Goal: Transaction & Acquisition: Purchase product/service

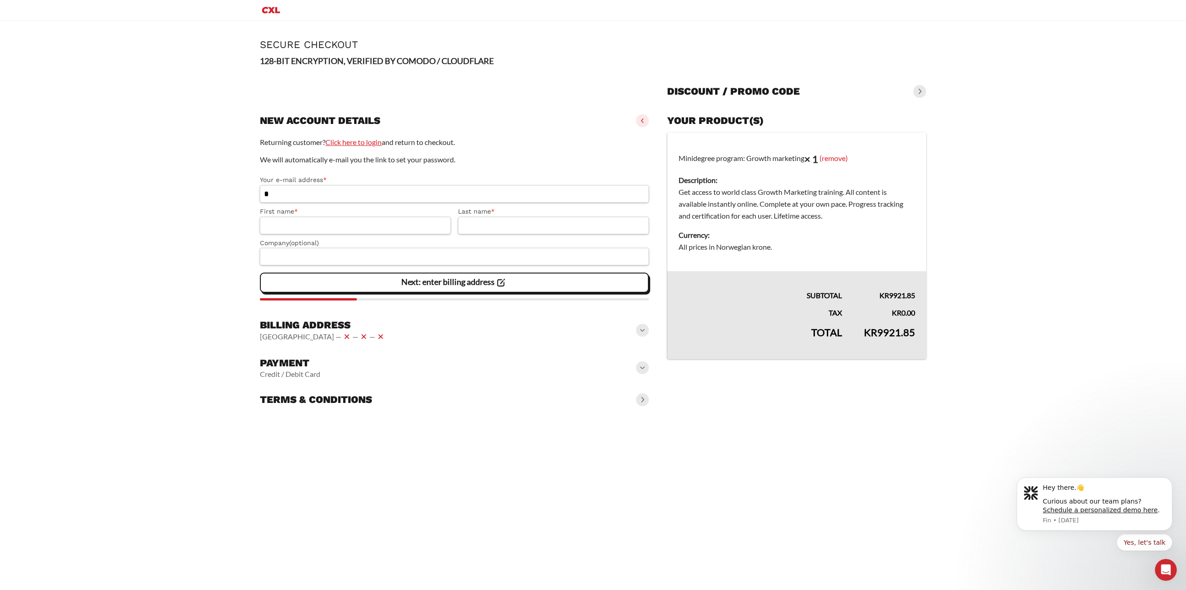
type input "*"
click at [350, 140] on link "Click here to login" at bounding box center [353, 142] width 56 height 9
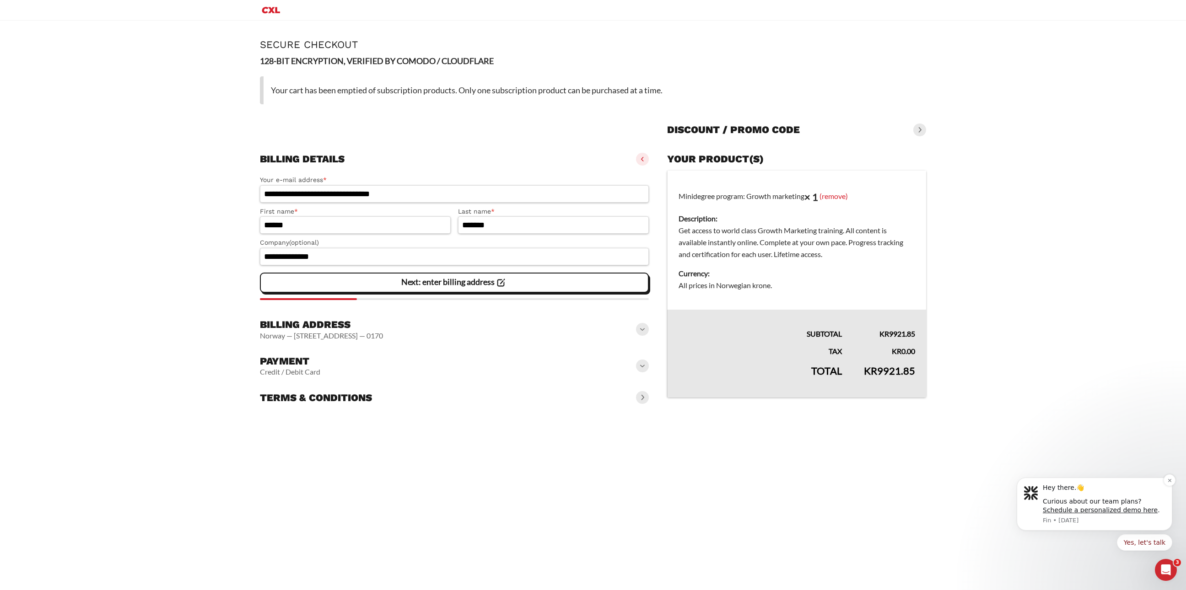
click at [1125, 516] on p "Fin • [DATE]" at bounding box center [1104, 520] width 123 height 8
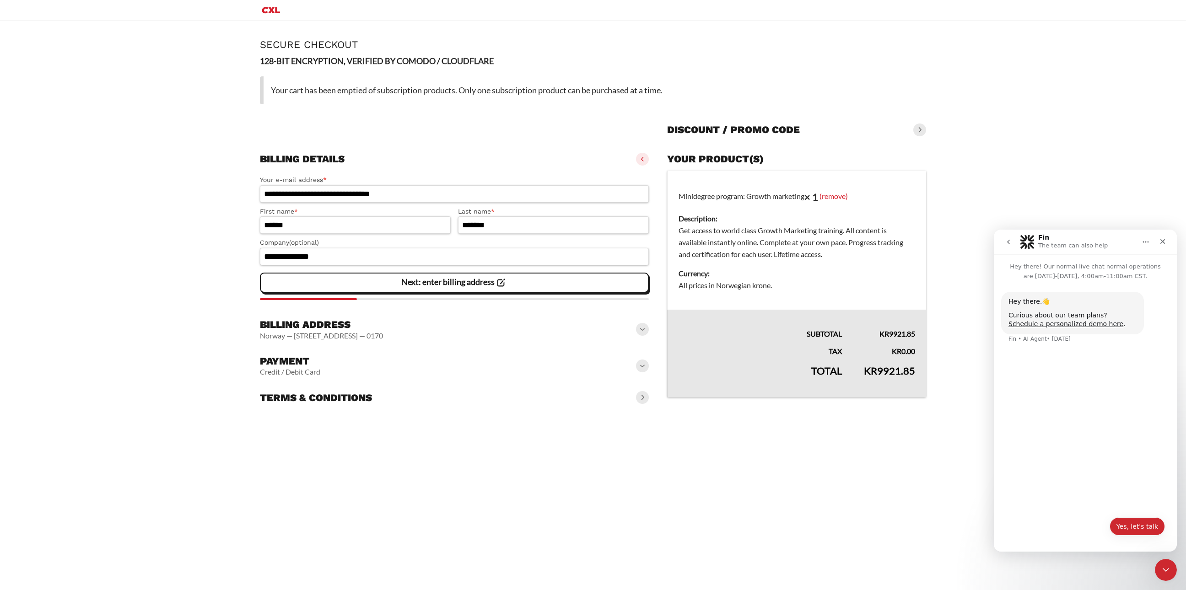
click at [1127, 526] on button "Yes, let's talk" at bounding box center [1136, 526] width 55 height 18
click at [1066, 516] on textarea "Message…" at bounding box center [1084, 511] width 167 height 16
type textarea "*"
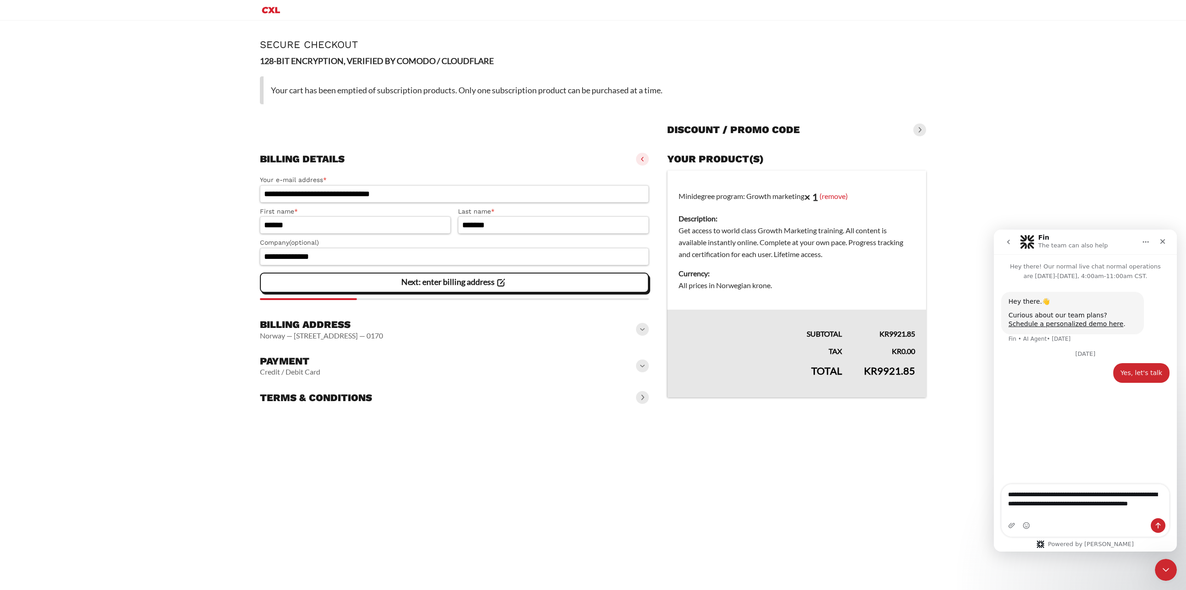
type textarea "**********"
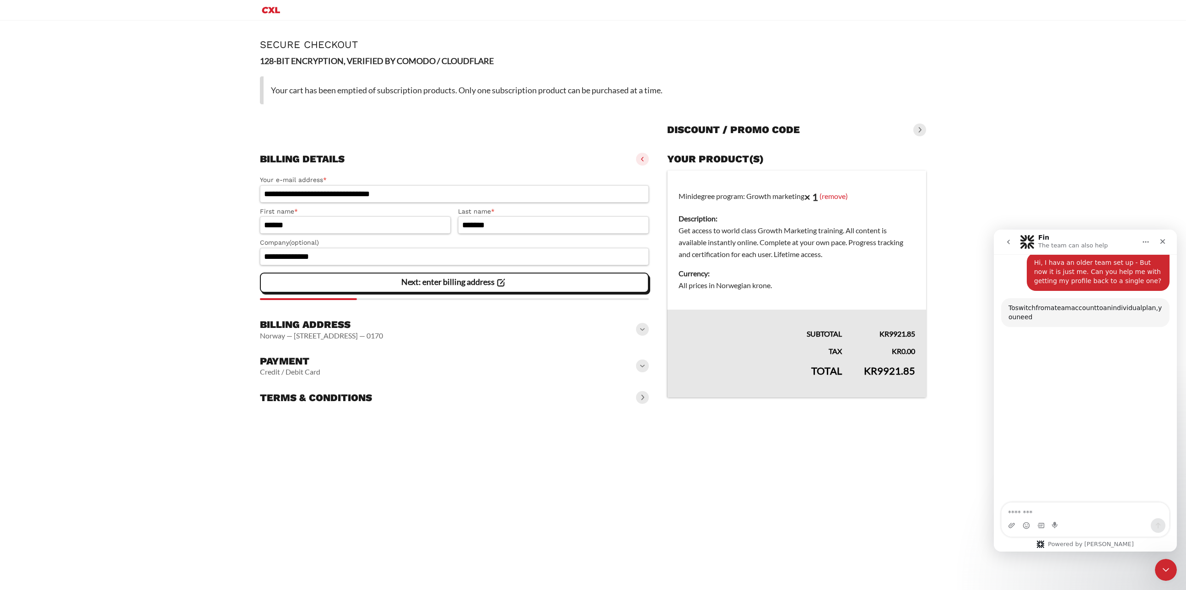
scroll to position [123, 0]
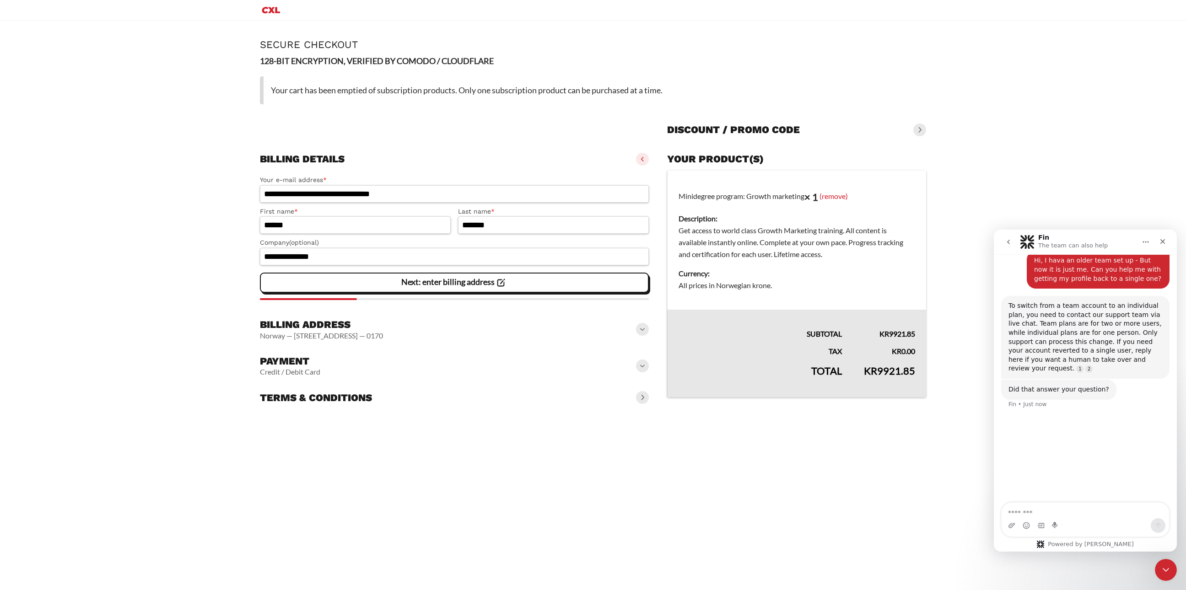
click at [1083, 244] on p "The team can also help" at bounding box center [1073, 245] width 70 height 9
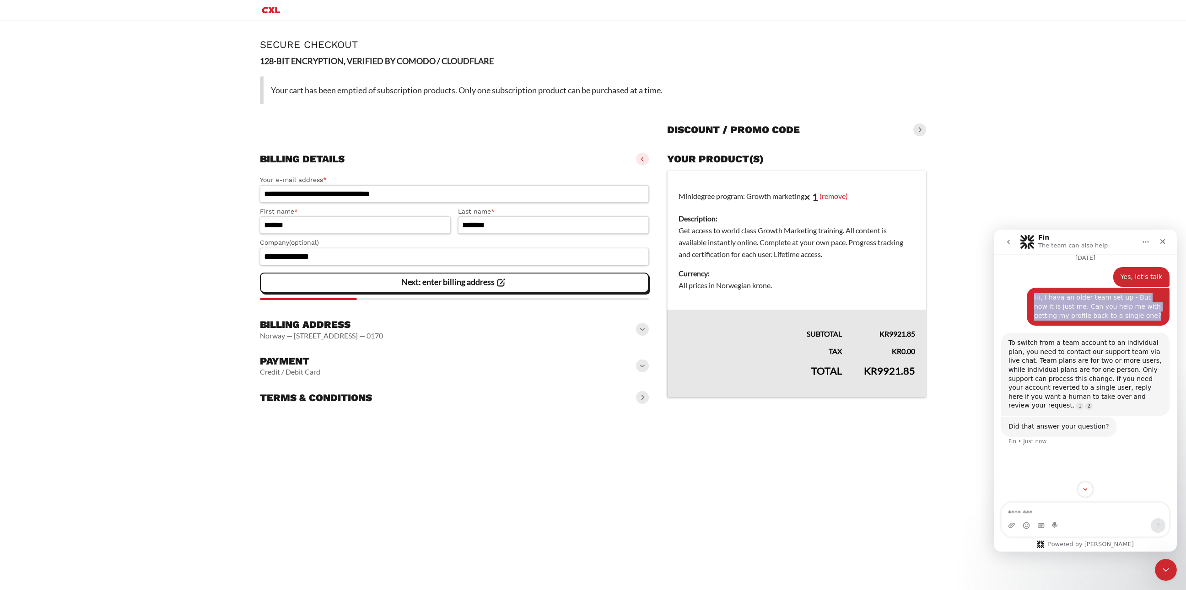
drag, startPoint x: 1034, startPoint y: 296, endPoint x: 1156, endPoint y: 317, distance: 123.1
click at [1156, 317] on div "Hi, I hava an older team set up - But now it is just me. Can you help me with g…" at bounding box center [1098, 306] width 128 height 27
copy div "Hi, I hava an older team set up - But now it is just me. Can you help me with g…"
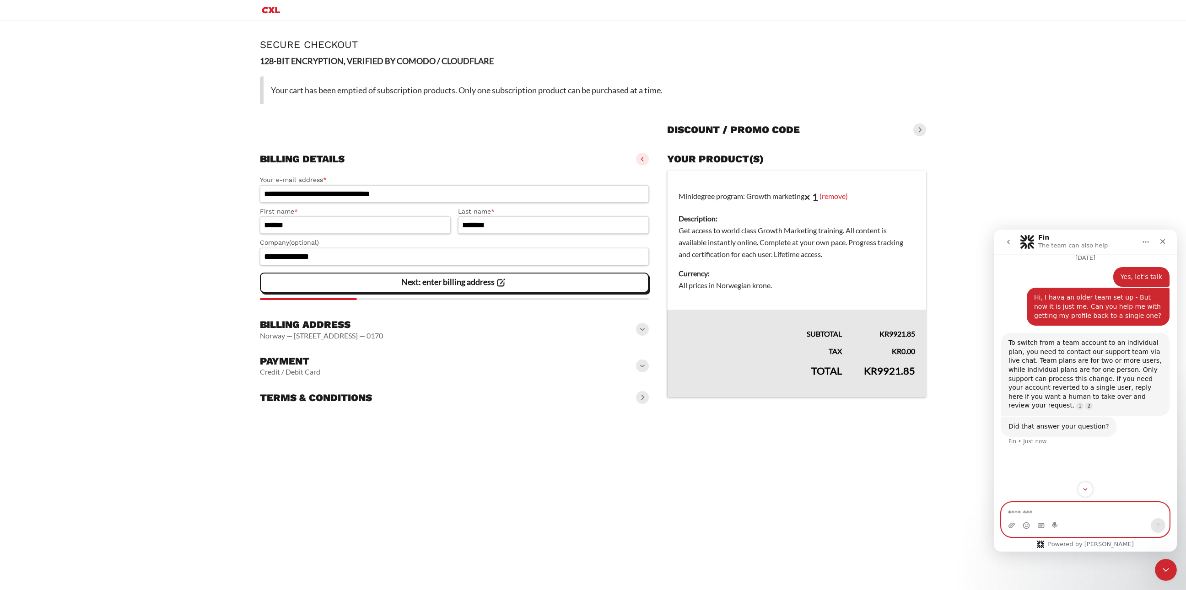
click at [1048, 513] on textarea "Message…" at bounding box center [1084, 511] width 167 height 16
type textarea "**********"
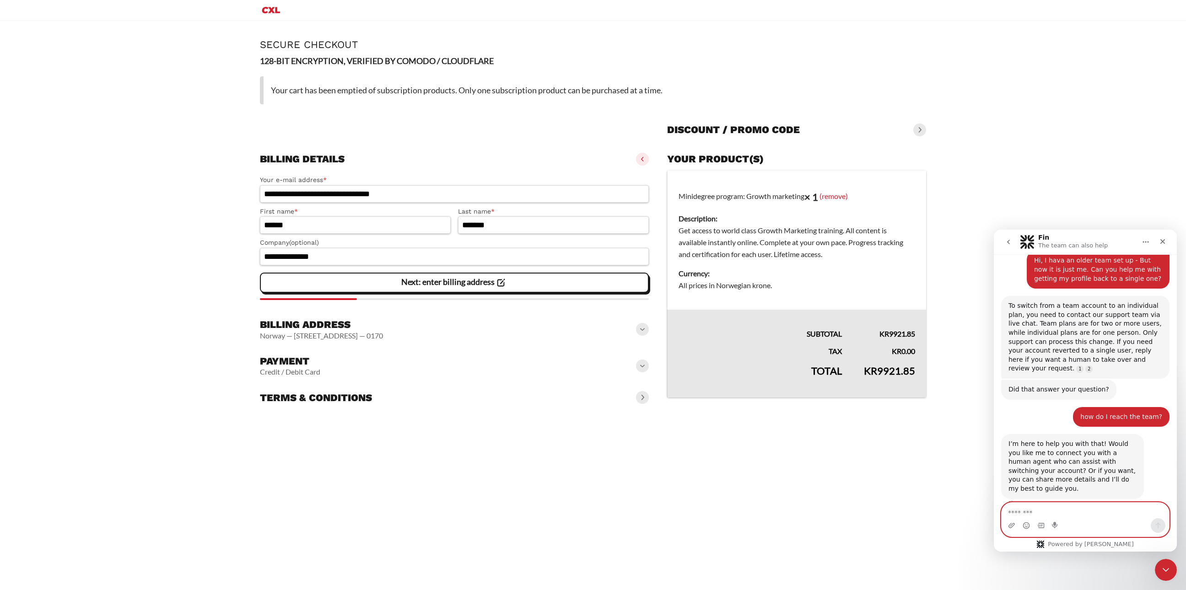
scroll to position [130, 0]
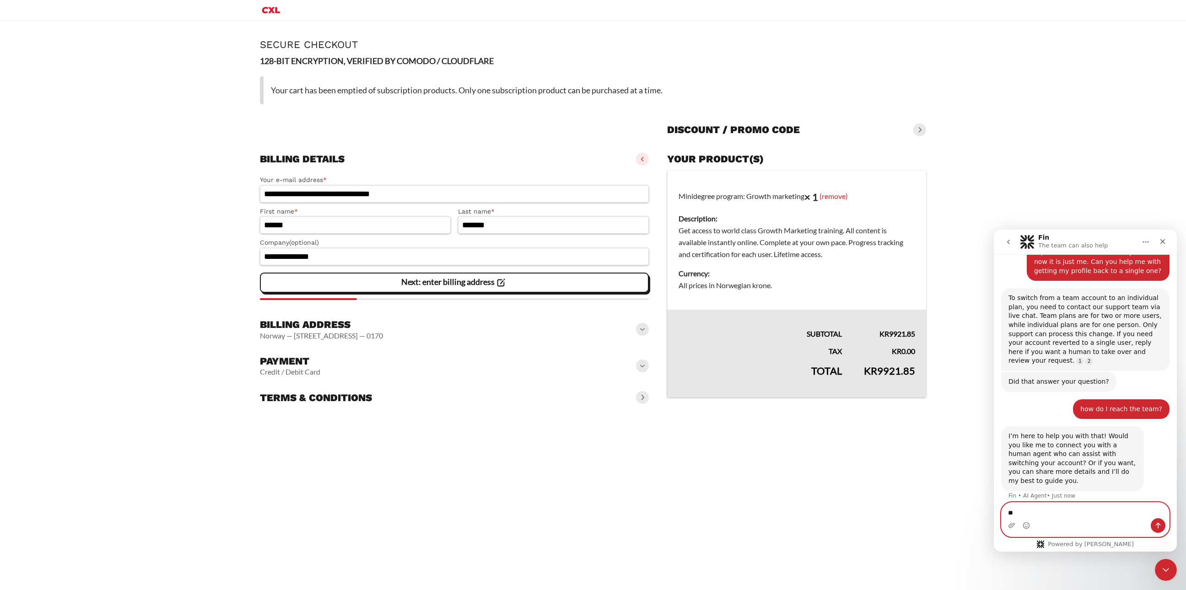
type textarea "***"
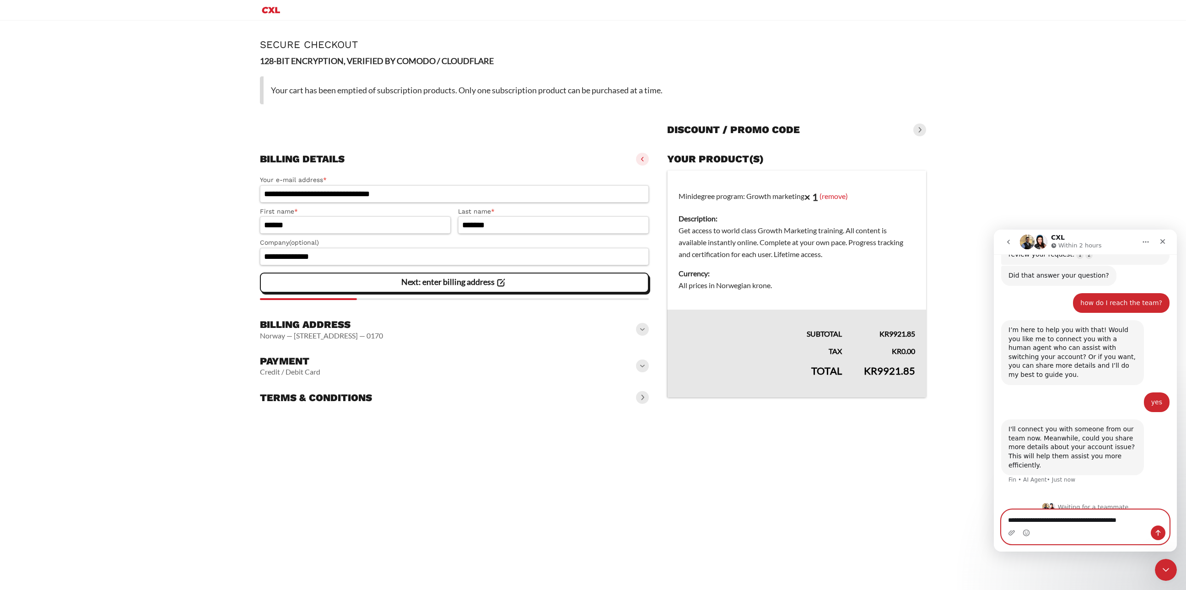
scroll to position [239, 0]
type textarea "**********"
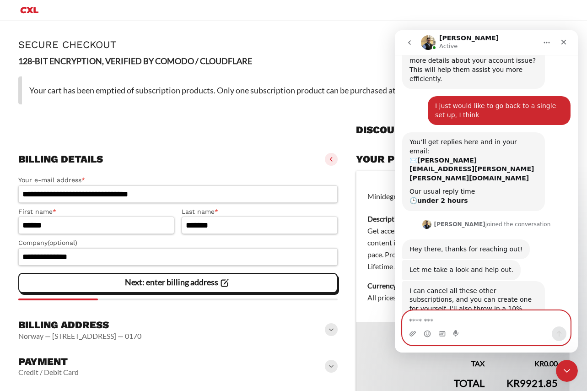
scroll to position [425, 0]
click at [493, 317] on textarea "Message…" at bounding box center [486, 319] width 167 height 16
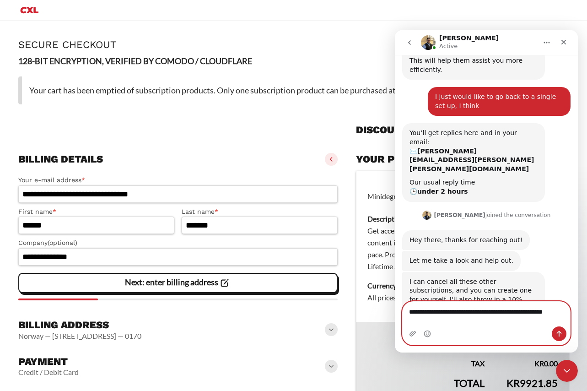
scroll to position [435, 0]
type textarea "**********"
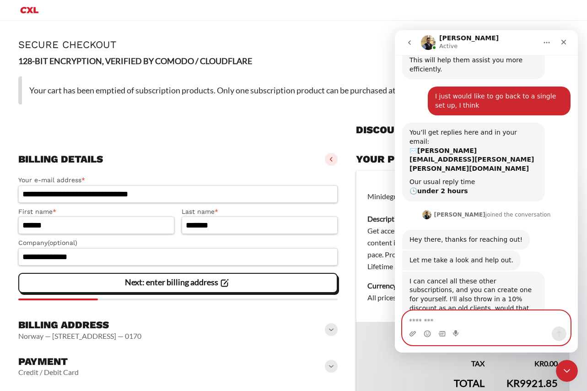
scroll to position [462, 0]
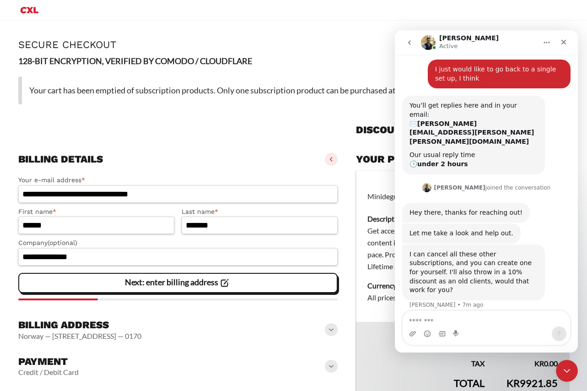
click at [410, 45] on icon "go back" at bounding box center [409, 42] width 7 height 7
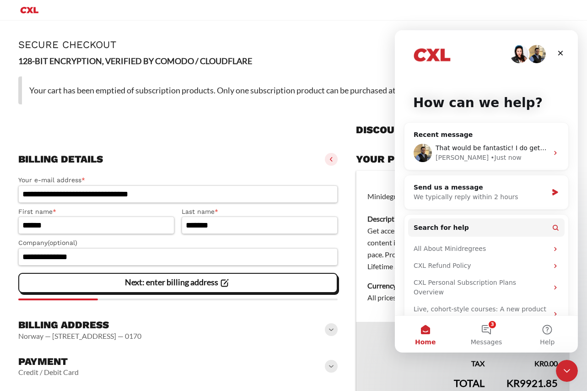
click at [342, 125] on div "Discount / promo code Apply" at bounding box center [293, 127] width 550 height 29
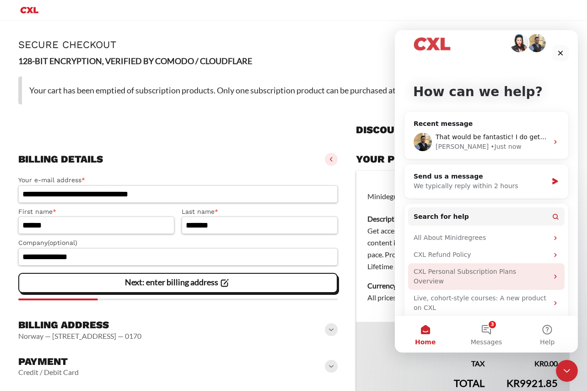
scroll to position [10, 0]
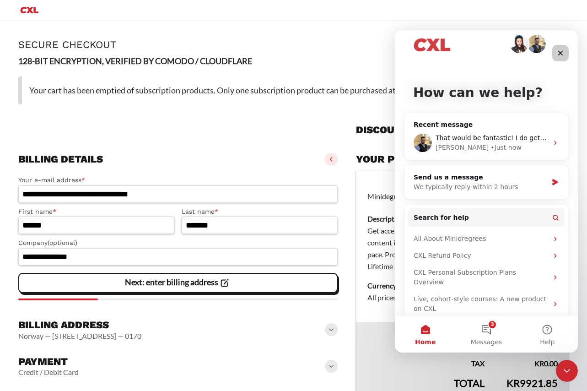
click at [562, 49] on div "Close" at bounding box center [560, 53] width 16 height 16
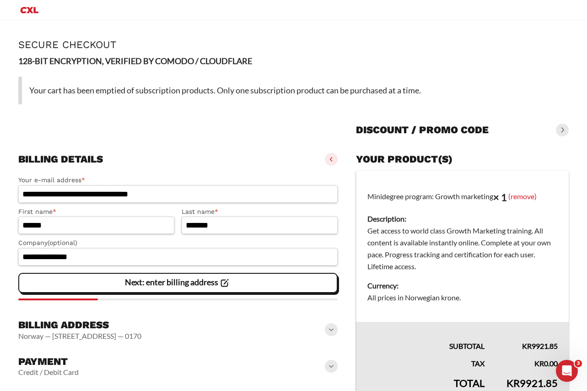
scroll to position [0, 0]
drag, startPoint x: 368, startPoint y: 196, endPoint x: 497, endPoint y: 196, distance: 129.0
click at [497, 196] on td "Minidegree program: Growth marketing × 1 (remove) Description: Get access to wo…" at bounding box center [462, 246] width 213 height 151
copy td "Minidegree program: Growth marketing"
click at [560, 365] on div "Open Intercom Messenger" at bounding box center [565, 369] width 30 height 30
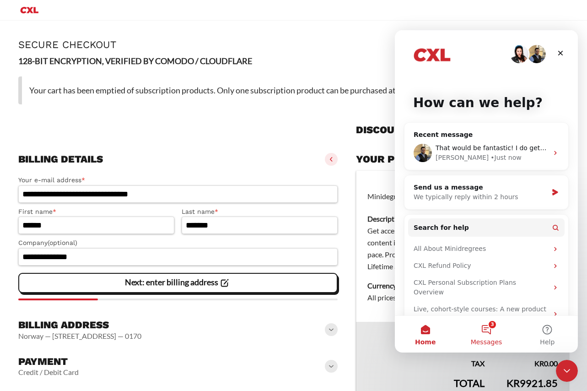
click at [482, 326] on button "3 Messages" at bounding box center [486, 334] width 61 height 37
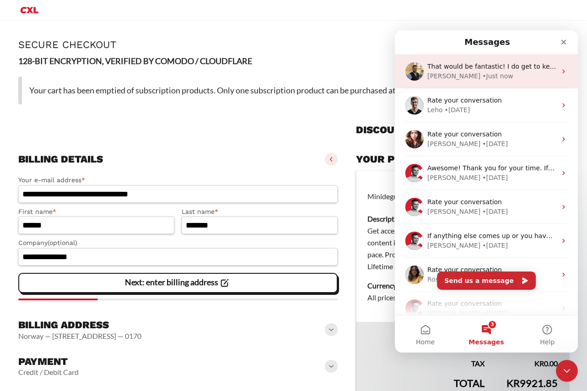
click at [482, 78] on div "• Just now" at bounding box center [497, 76] width 31 height 10
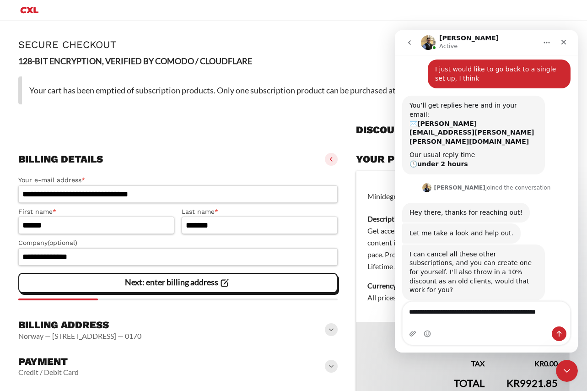
scroll to position [471, 0]
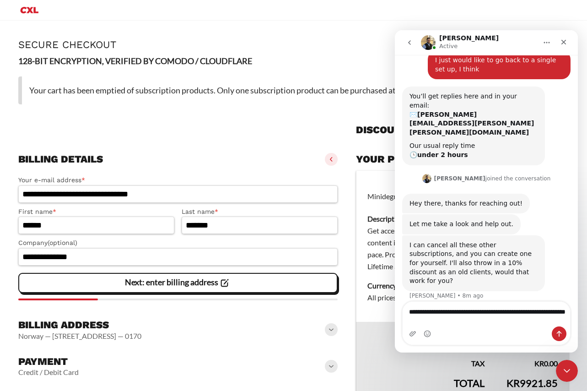
type textarea "**********"
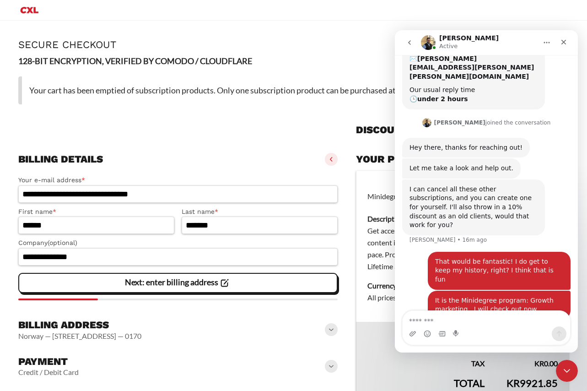
scroll to position [491, 0]
